Goal: Information Seeking & Learning: Check status

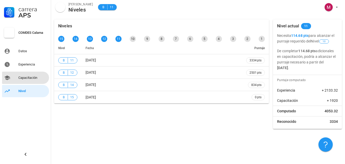
click at [25, 79] on div "Capacitación" at bounding box center [32, 78] width 29 height 4
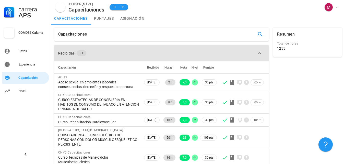
click at [83, 53] on span "31" at bounding box center [82, 53] width 10 height 6
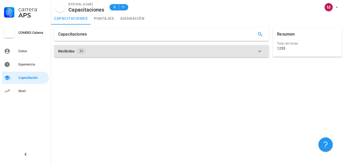
click at [81, 50] on span "31" at bounding box center [82, 51] width 4 height 6
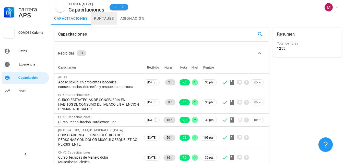
click at [108, 18] on link "puntajes" at bounding box center [104, 18] width 26 height 12
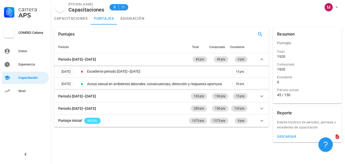
drag, startPoint x: 285, startPoint y: 94, endPoint x: 294, endPoint y: 94, distance: 8.7
click at [294, 94] on div "45 / 150" at bounding box center [307, 94] width 61 height 5
click at [28, 63] on div "Experiencia" at bounding box center [32, 64] width 29 height 4
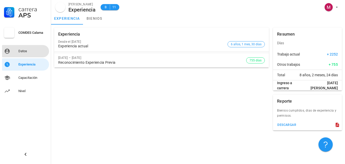
click at [27, 48] on div "Datos" at bounding box center [32, 51] width 29 height 8
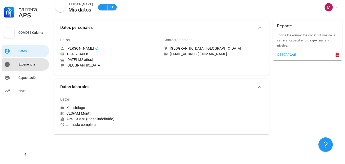
click at [30, 62] on div "Experiencia" at bounding box center [32, 64] width 29 height 4
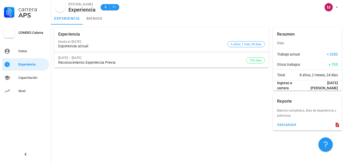
click at [124, 62] on div "Reconocimiento Experiencia Previa" at bounding box center [152, 62] width 188 height 4
drag, startPoint x: 58, startPoint y: 58, endPoint x: 119, endPoint y: 57, distance: 61.0
click at [119, 57] on div "[DATE] – [DATE]" at bounding box center [152, 58] width 188 height 4
